Goal: Task Accomplishment & Management: Manage account settings

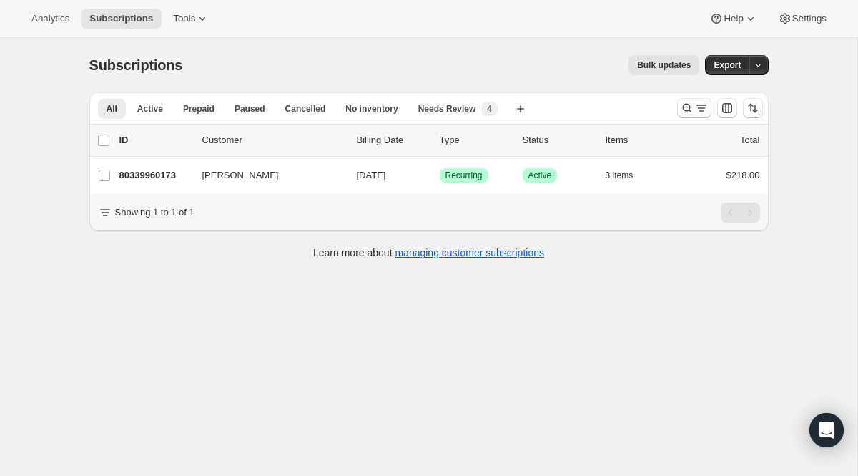
click at [699, 117] on button "Search and filter results" at bounding box center [694, 108] width 34 height 20
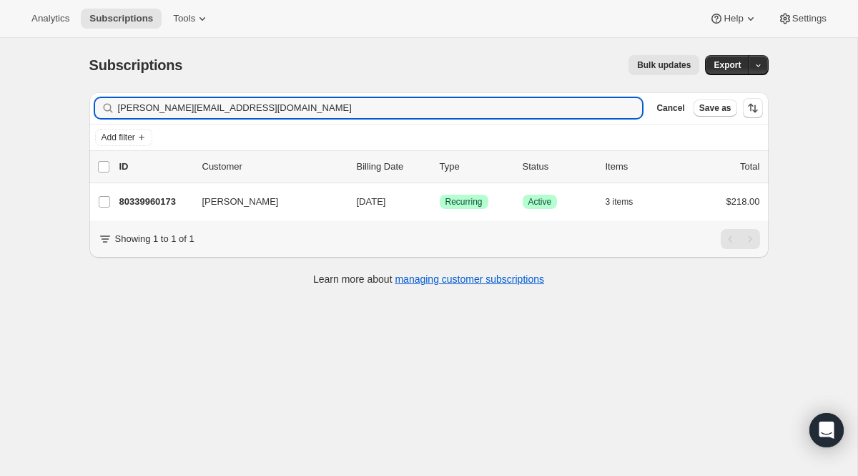
drag, startPoint x: 276, startPoint y: 107, endPoint x: 21, endPoint y: 105, distance: 254.6
click at [21, 105] on div "Subscriptions. This page is ready Subscriptions Bulk updates More actions Bulk …" at bounding box center [428, 276] width 857 height 476
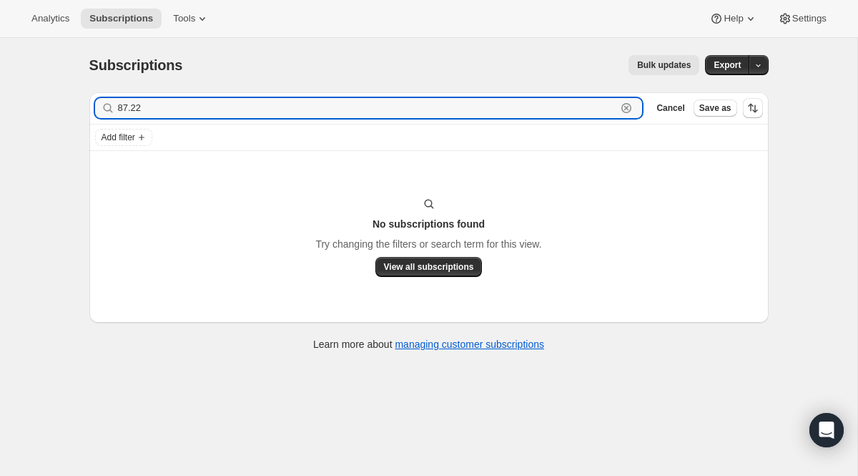
drag, startPoint x: 275, startPoint y: 114, endPoint x: 95, endPoint y: 69, distance: 184.9
click at [95, 69] on div "Subscriptions. This page is ready Subscriptions Bulk updates More actions Bulk …" at bounding box center [429, 202] width 714 height 328
paste input "[EMAIL_ADDRESS][DOMAIN_NAME]"
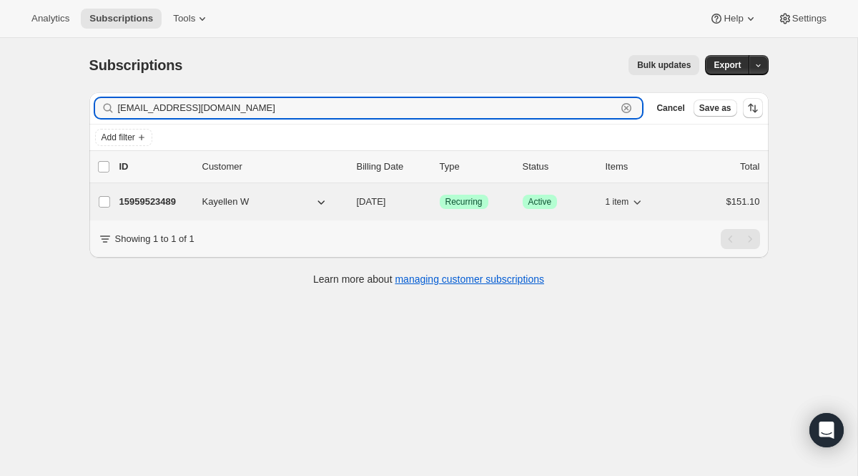
type input "[EMAIL_ADDRESS][DOMAIN_NAME]"
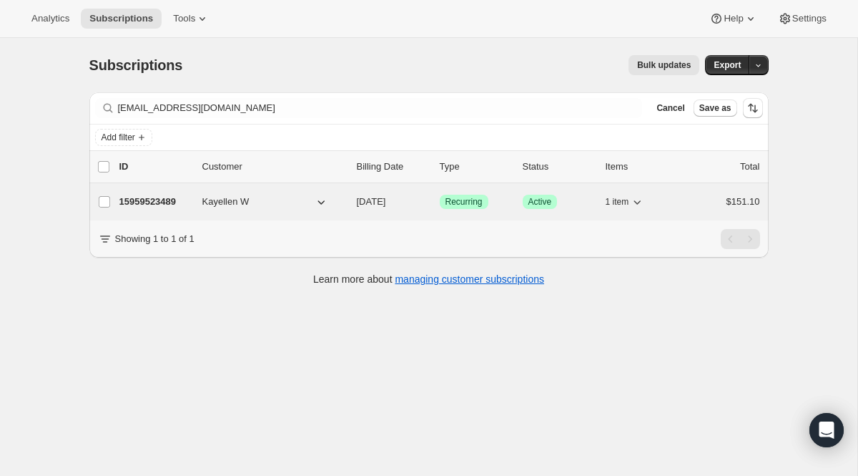
click at [425, 200] on p "[DATE]" at bounding box center [393, 202] width 72 height 14
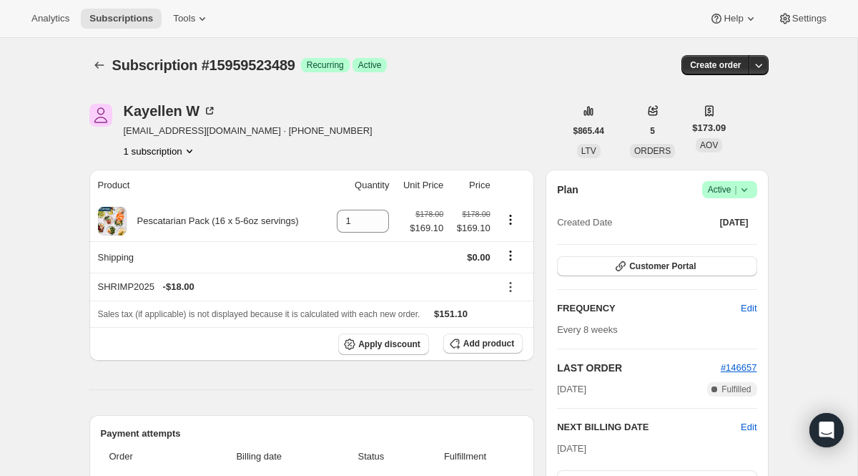
click at [709, 188] on span "Active |" at bounding box center [730, 189] width 44 height 14
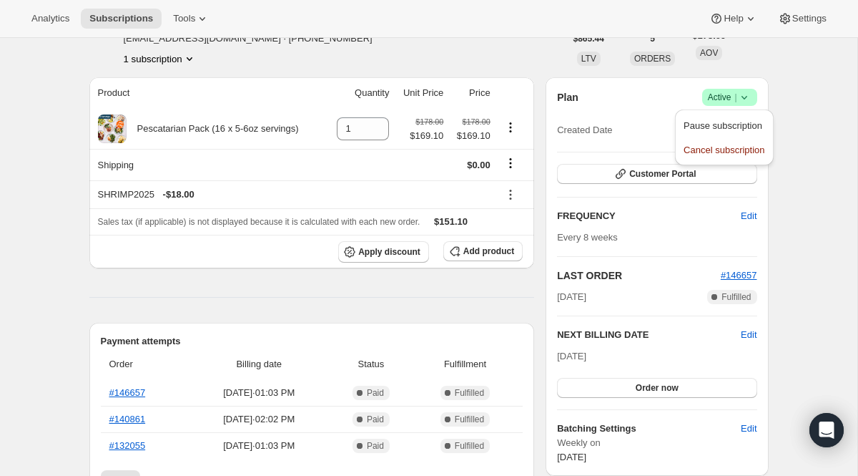
scroll to position [112, 0]
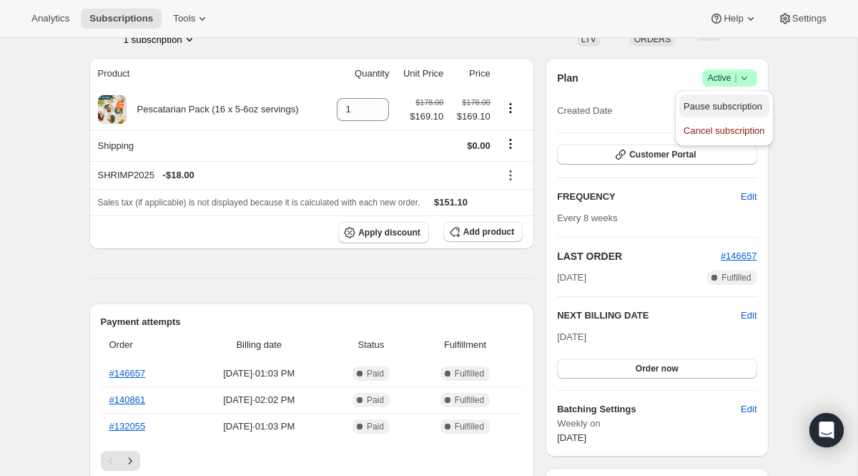
click at [694, 107] on span "Pause subscription" at bounding box center [723, 106] width 79 height 11
